Goal: Task Accomplishment & Management: Use online tool/utility

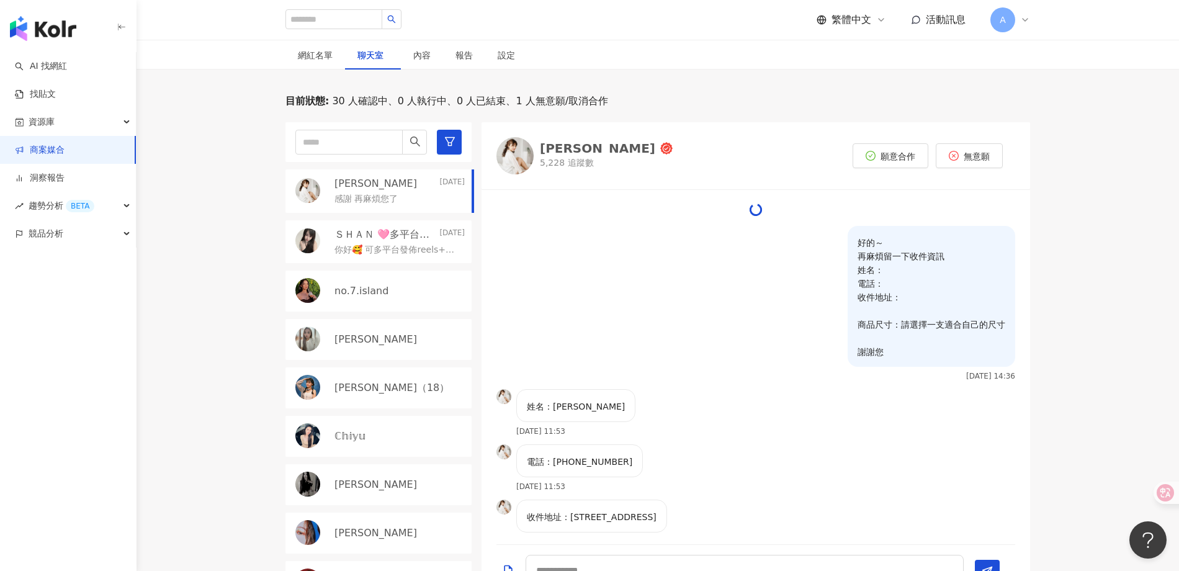
scroll to position [1471, 0]
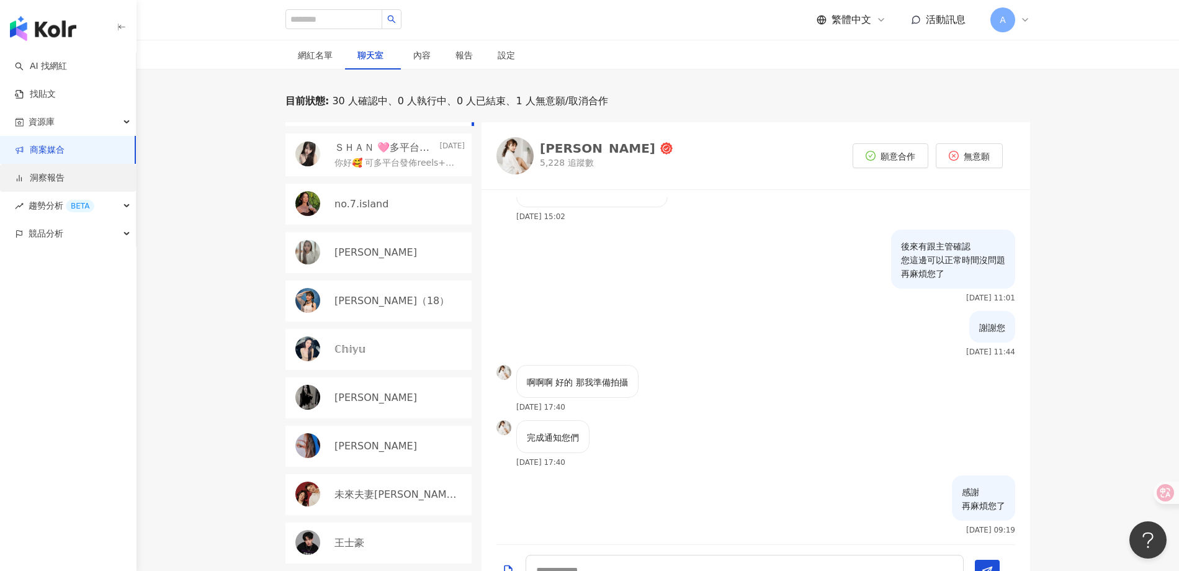
click at [65, 184] on link "洞察報告" at bounding box center [40, 178] width 50 height 12
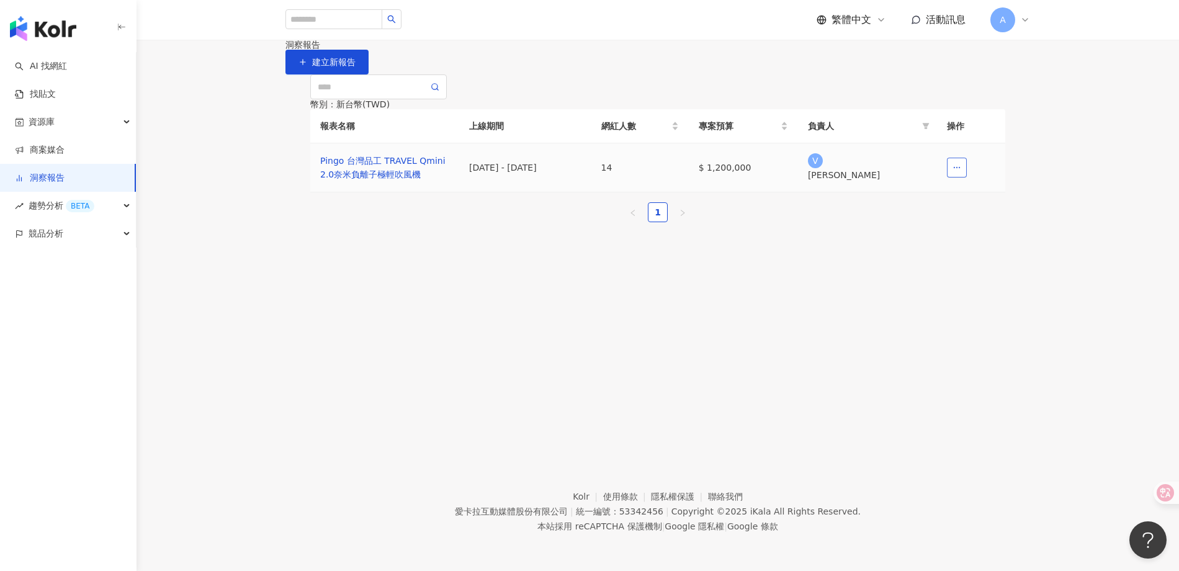
click at [961, 177] on button "button" at bounding box center [957, 168] width 20 height 20
click at [952, 177] on button "button" at bounding box center [957, 168] width 20 height 20
click at [382, 181] on div "Pingo 台灣品工 TRAVEL Qmini 2.0奈米負離子極輕吹風機" at bounding box center [384, 167] width 129 height 27
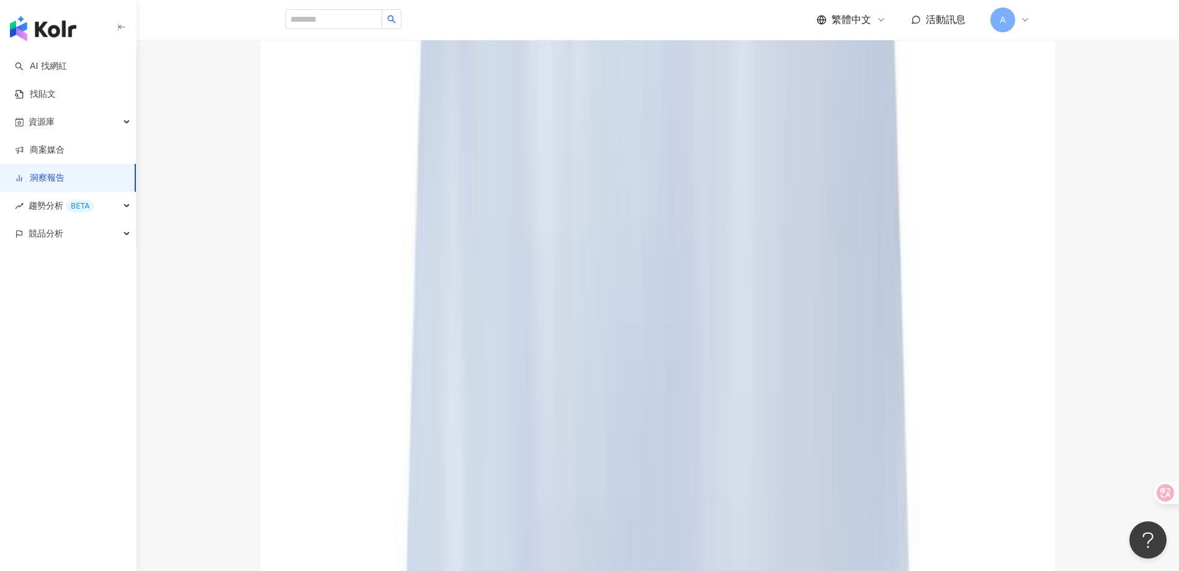
scroll to position [309, 1]
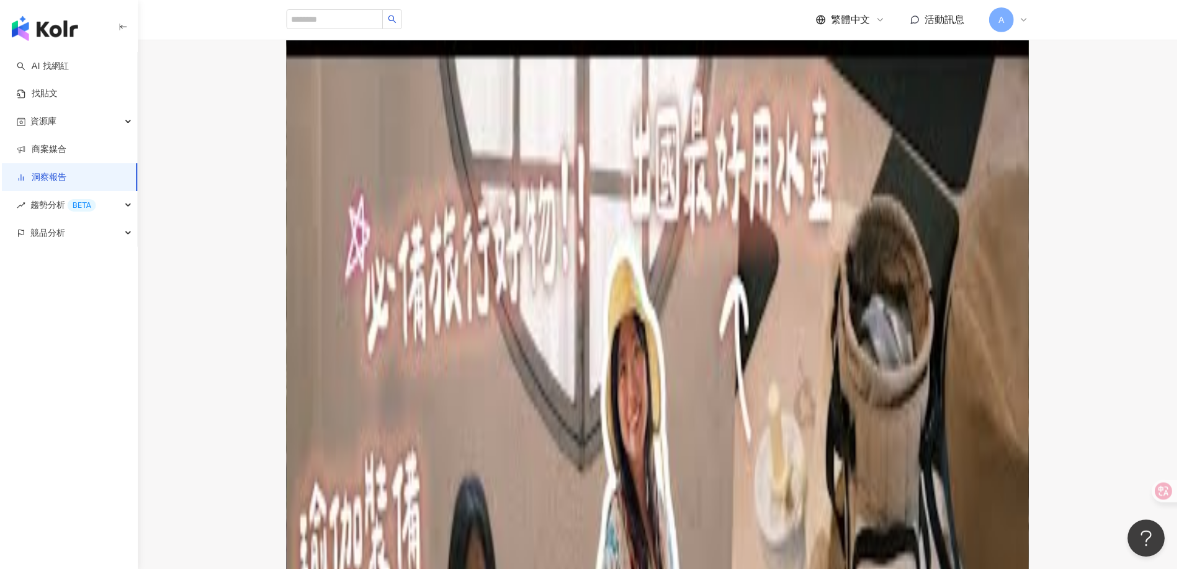
scroll to position [375, 0]
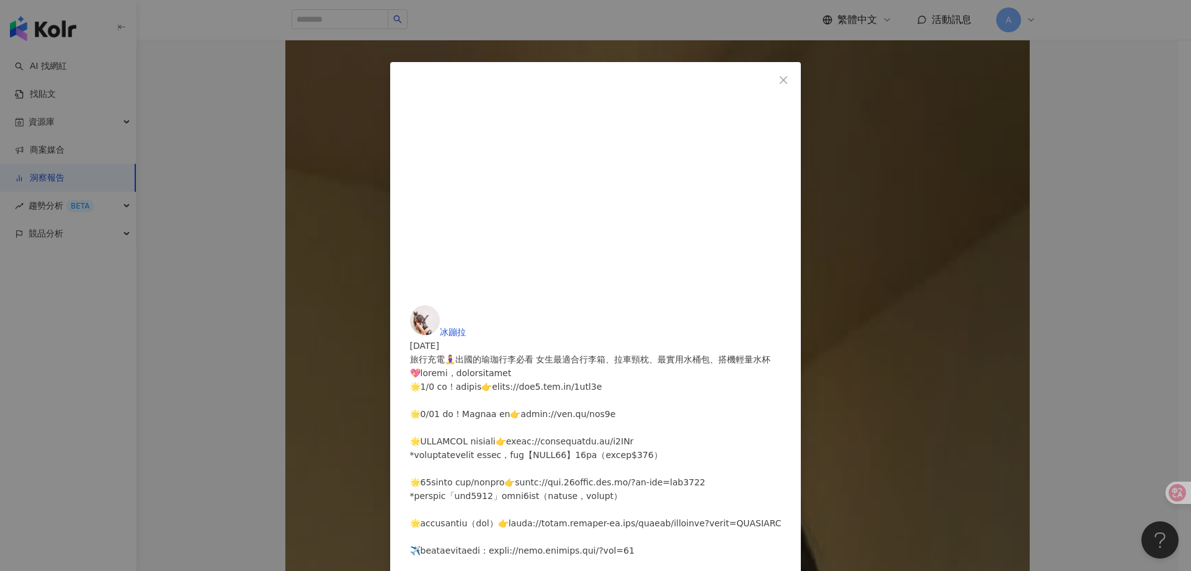
click at [796, 87] on button "Close" at bounding box center [783, 80] width 25 height 25
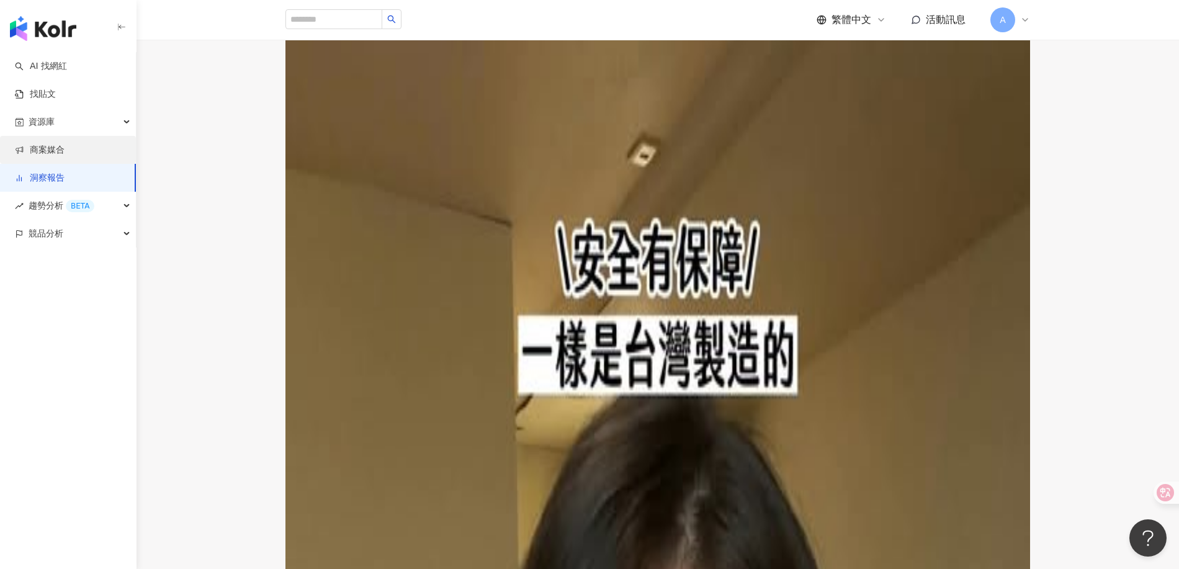
click at [58, 154] on link "商案媒合" at bounding box center [40, 150] width 50 height 12
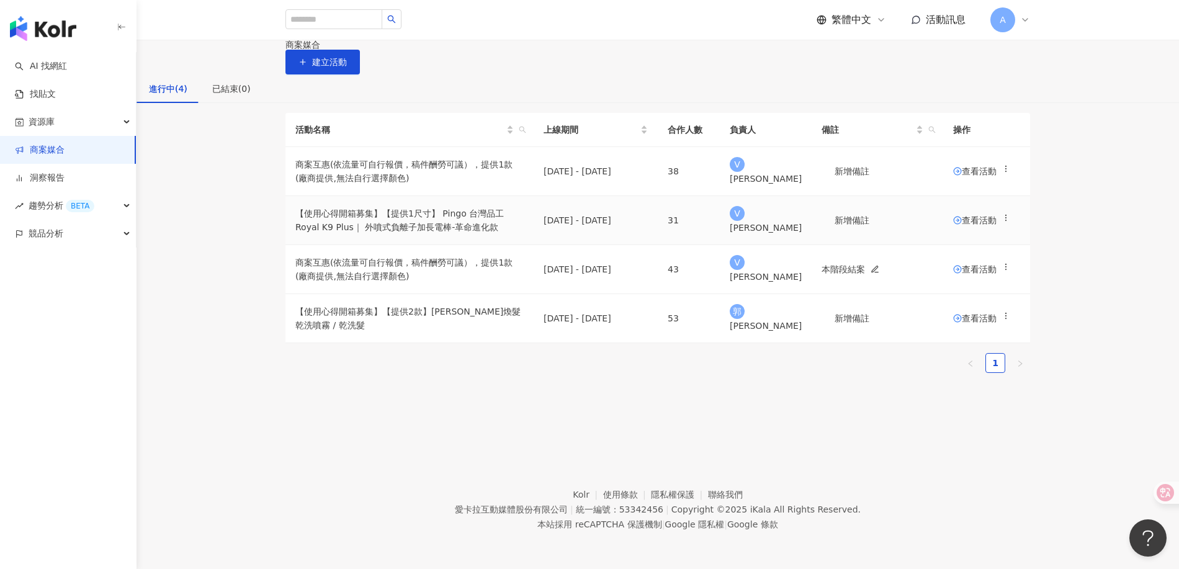
click at [963, 225] on span "查看活動" at bounding box center [974, 220] width 43 height 9
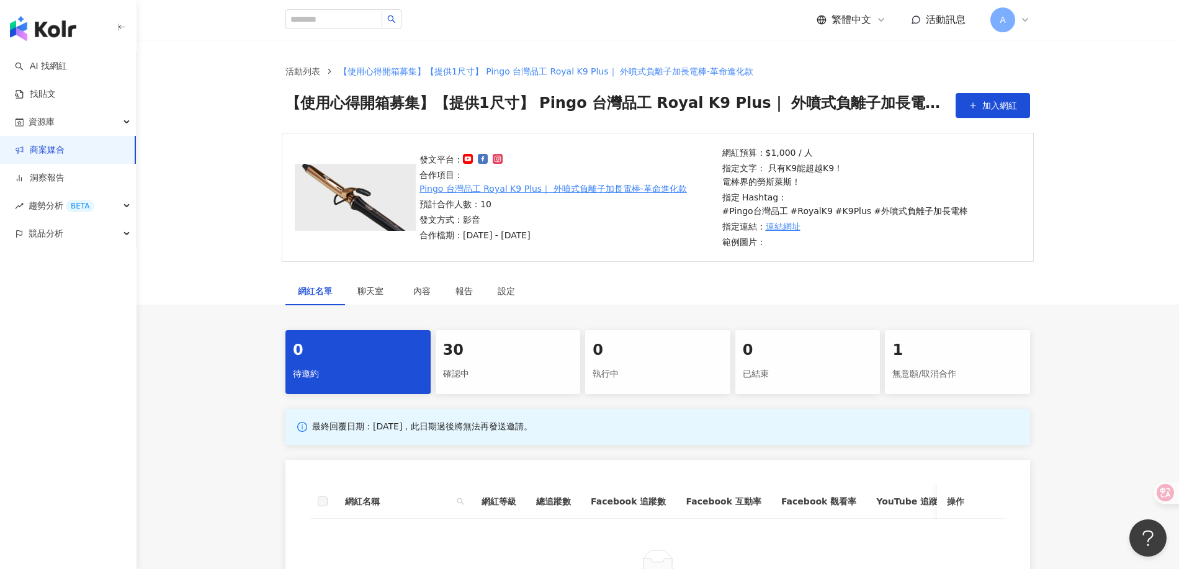
click at [505, 340] on div "30" at bounding box center [508, 350] width 130 height 21
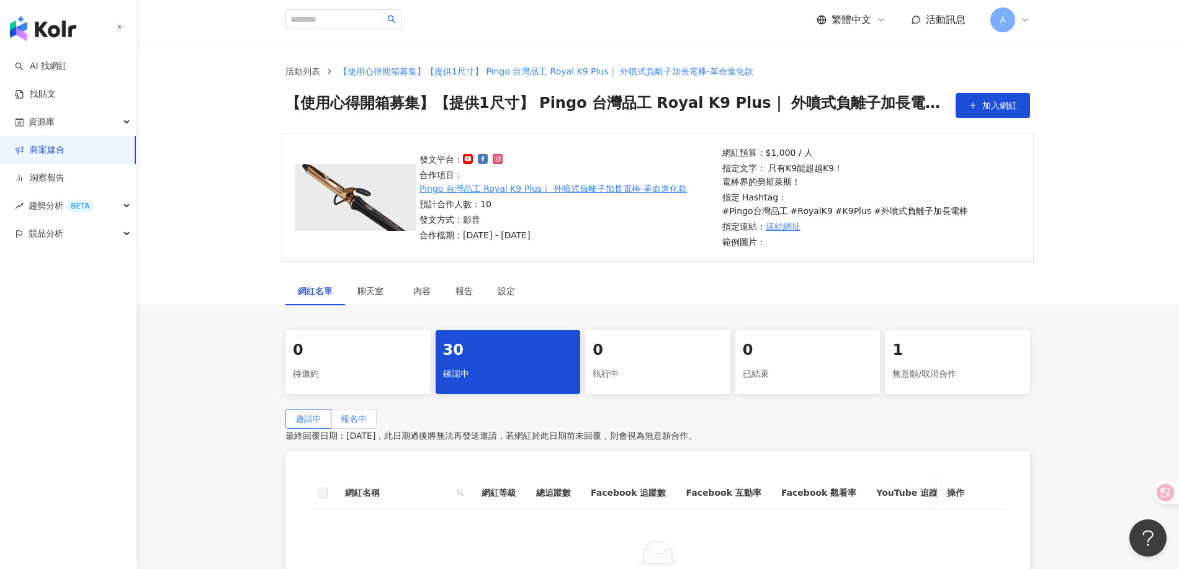
click at [377, 409] on label "報名中" at bounding box center [353, 419] width 45 height 20
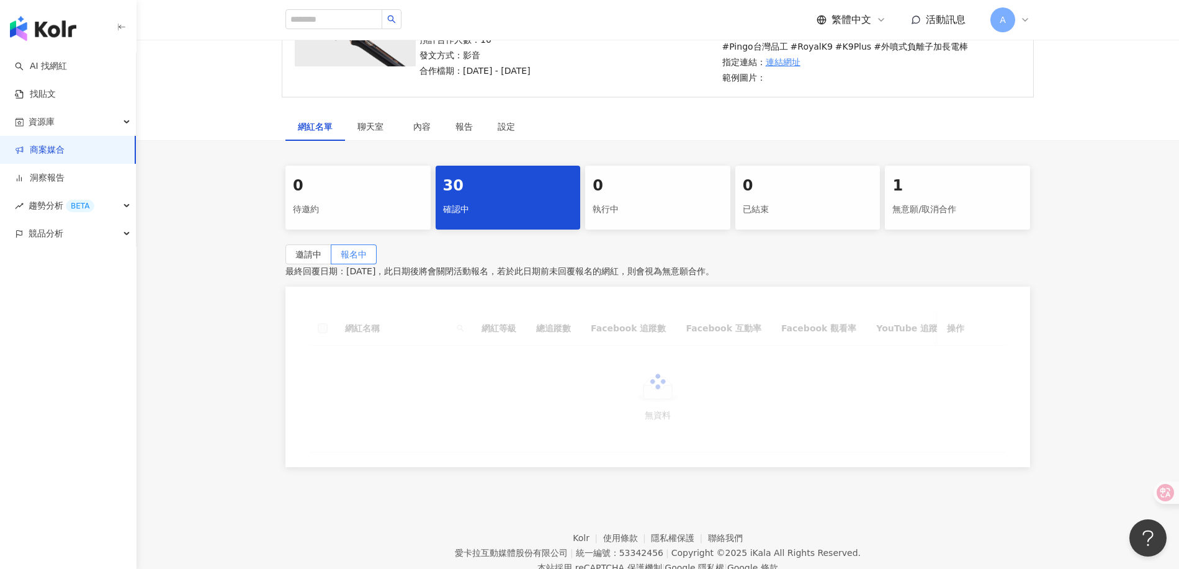
scroll to position [172, 0]
